Goal: Information Seeking & Learning: Learn about a topic

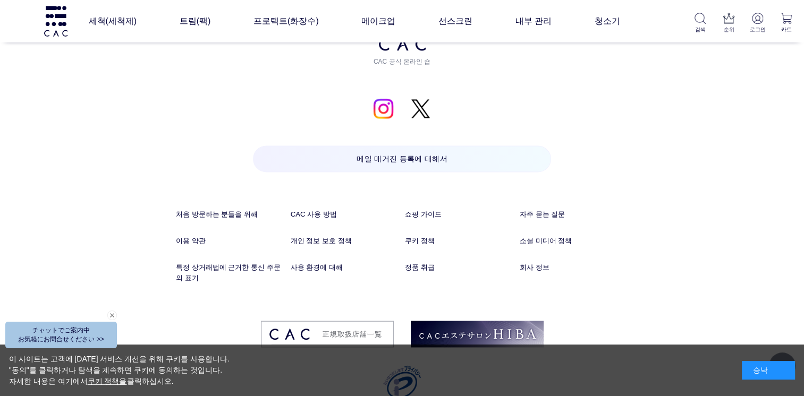
scroll to position [5531, 0]
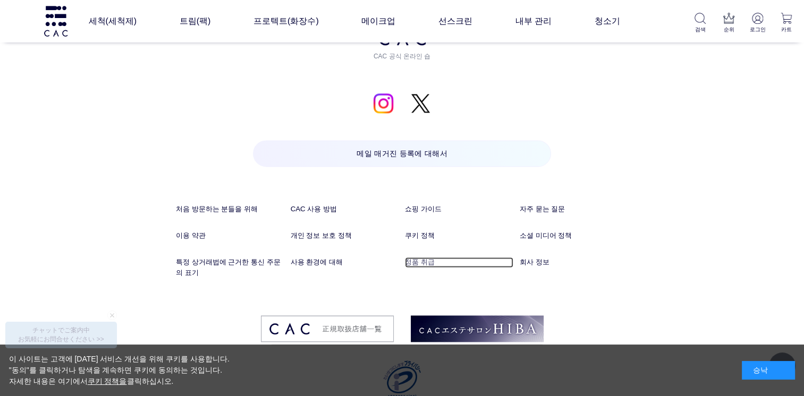
click at [419, 257] on link "정품 취급" at bounding box center [459, 262] width 108 height 11
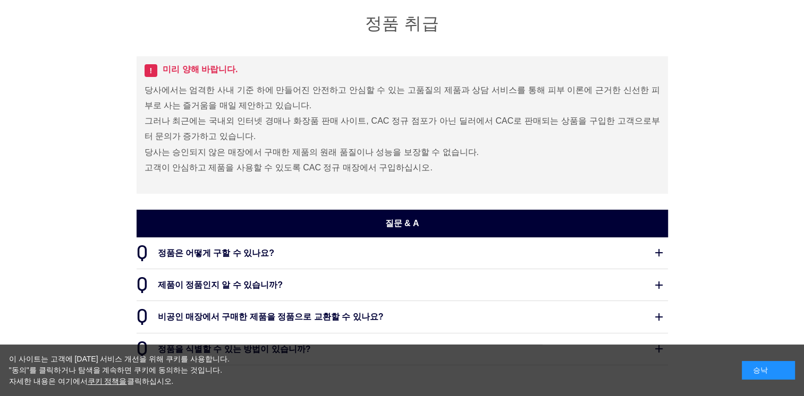
scroll to position [159, 0]
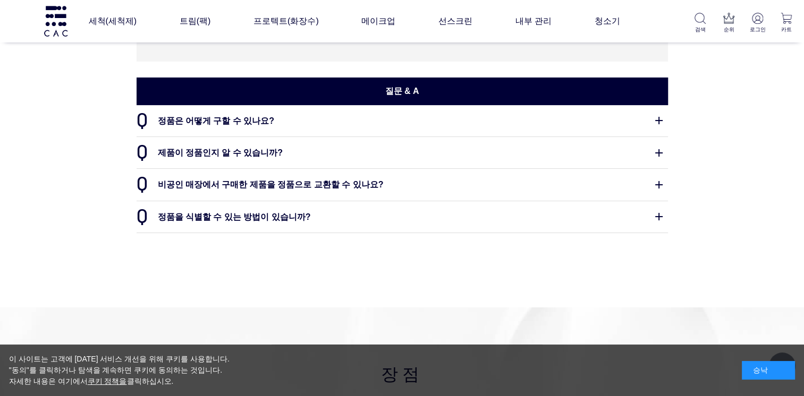
click at [253, 120] on dt "정품은 어떻게 구할 수 있나요?" at bounding box center [402, 120] width 531 height 31
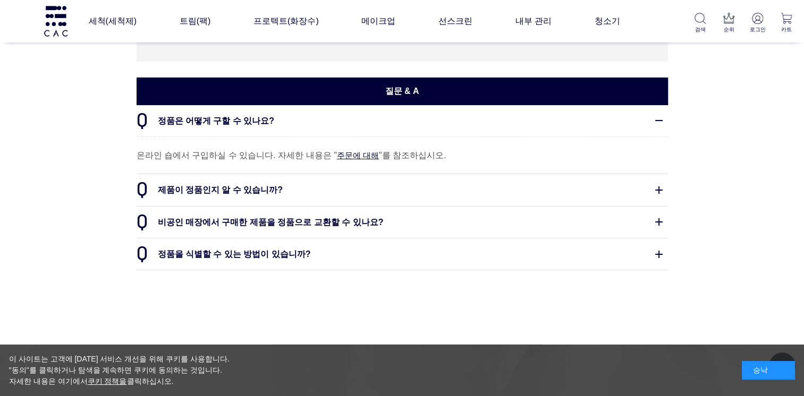
click at [302, 225] on dt "비공인 매장에서 구매한 제품을 정품으로 교환할 수 있나요?" at bounding box center [402, 222] width 531 height 31
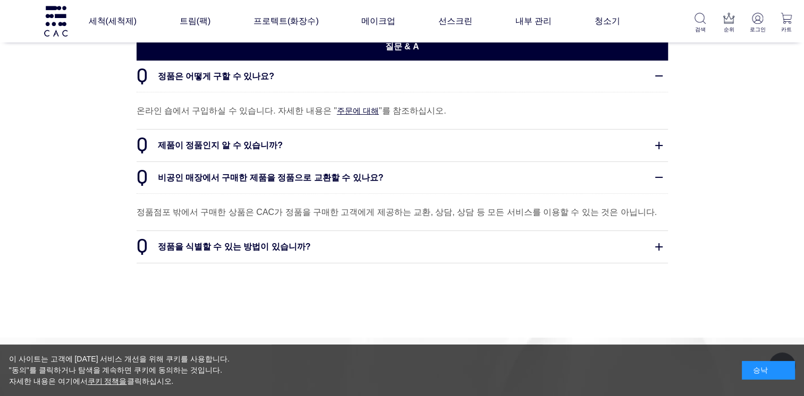
scroll to position [266, 0]
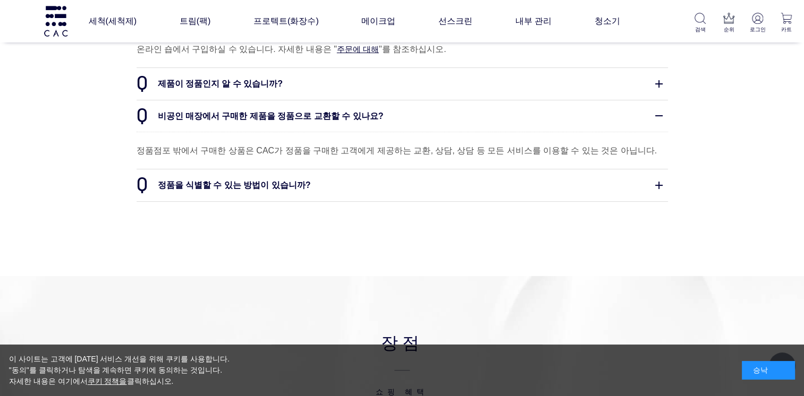
click at [280, 186] on dt "정품을 식별할 수 있는 방법이 있습니까?" at bounding box center [402, 184] width 531 height 31
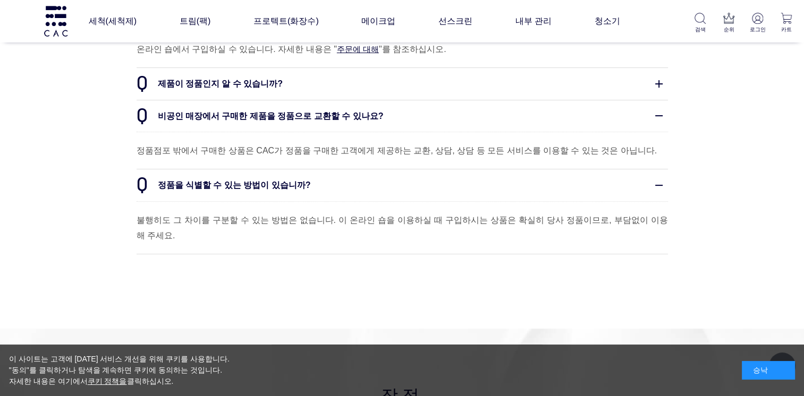
click at [237, 80] on dt "제품이 정품인지 알 수 있습니까?" at bounding box center [402, 83] width 531 height 31
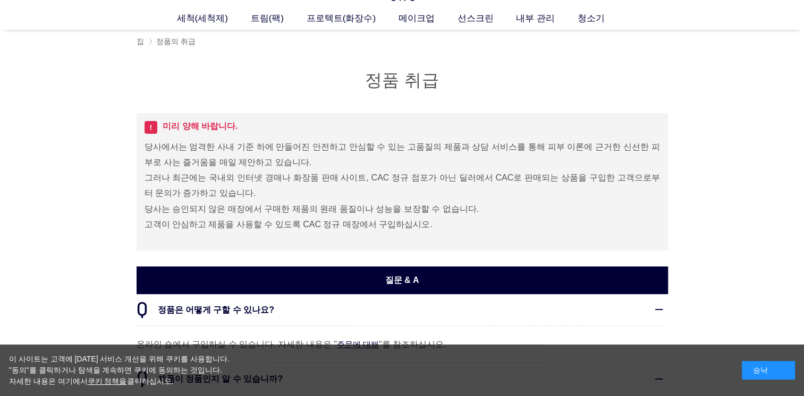
scroll to position [0, 0]
